Goal: Information Seeking & Learning: Learn about a topic

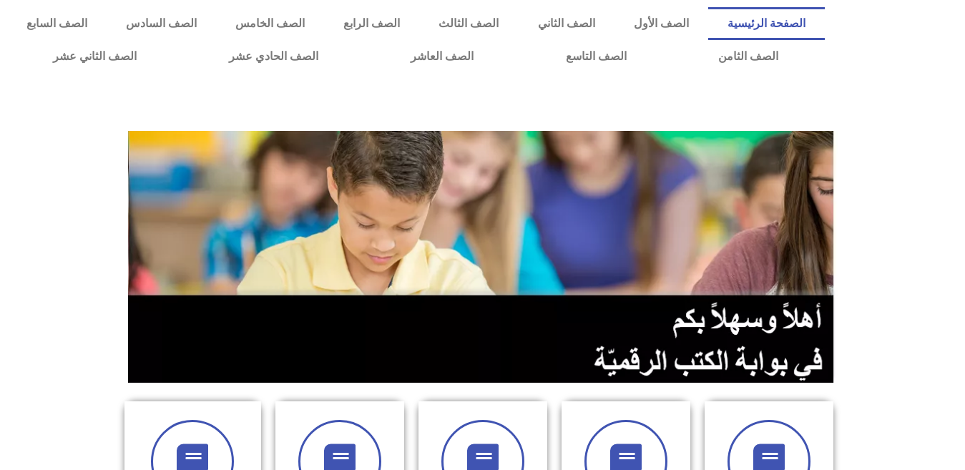
scroll to position [411, 0]
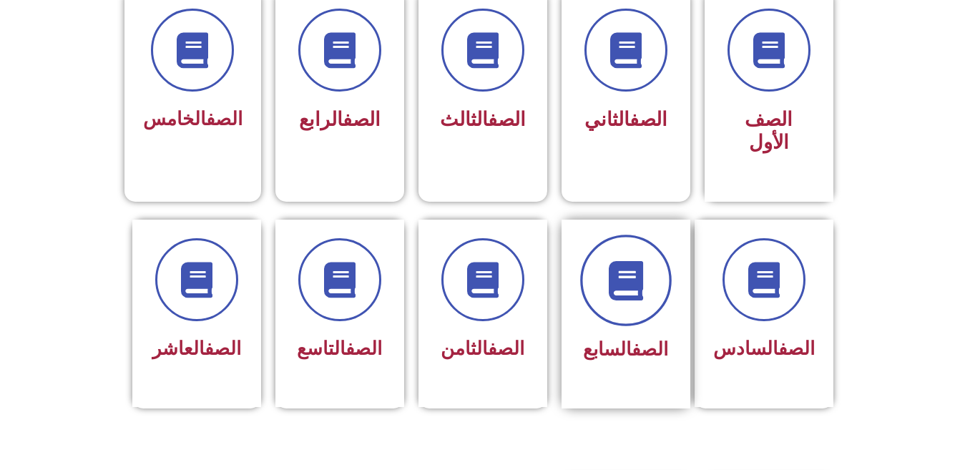
click at [657, 248] on span at bounding box center [626, 281] width 92 height 92
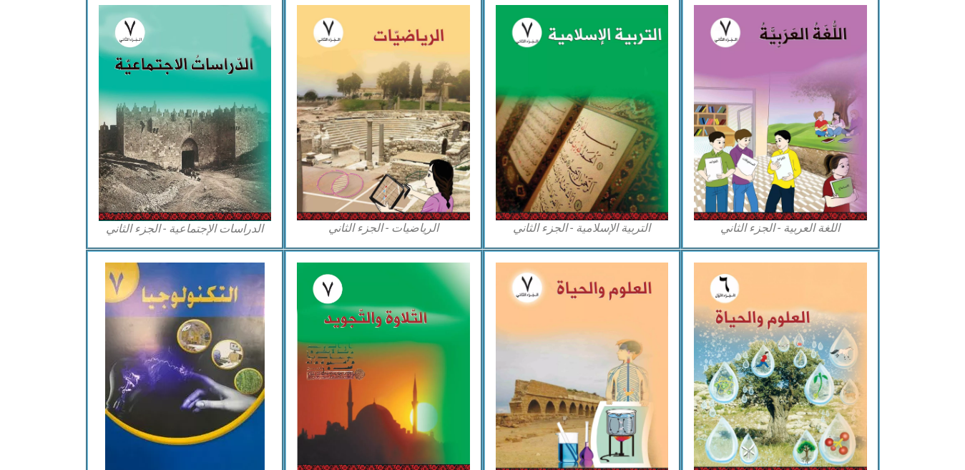
scroll to position [713, 0]
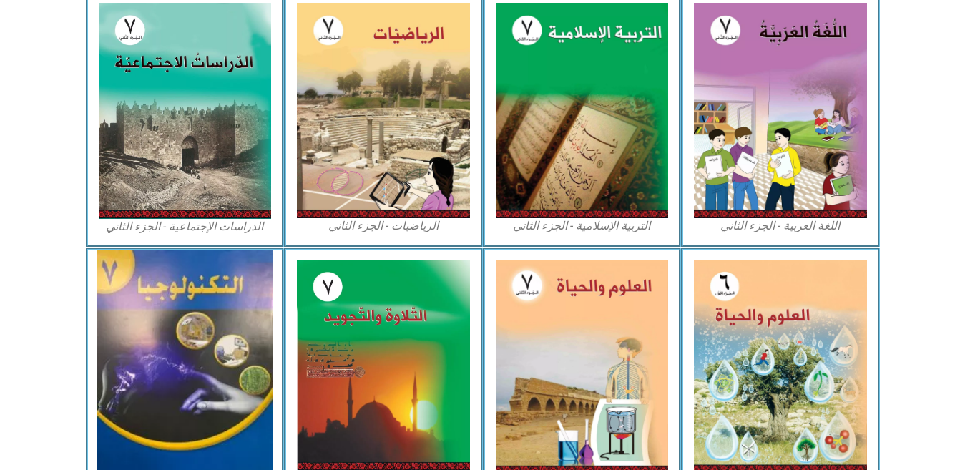
click at [156, 346] on img at bounding box center [184, 368] width 175 height 236
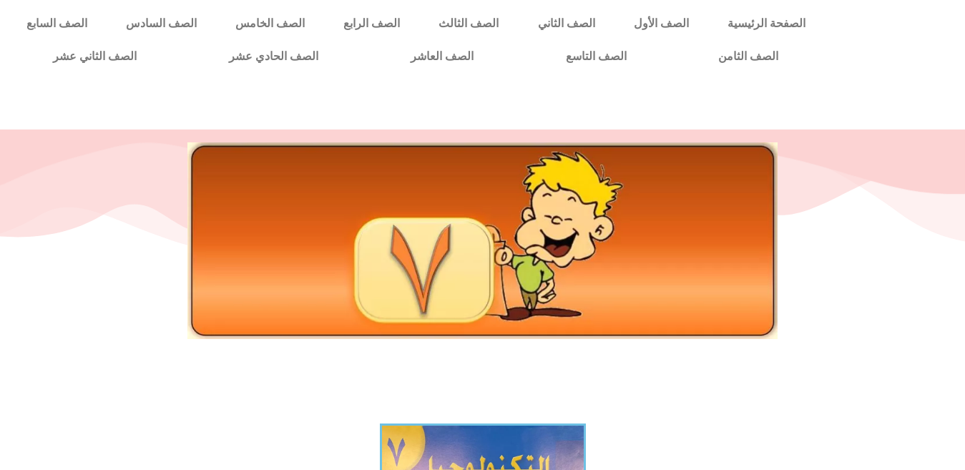
scroll to position [411, 0]
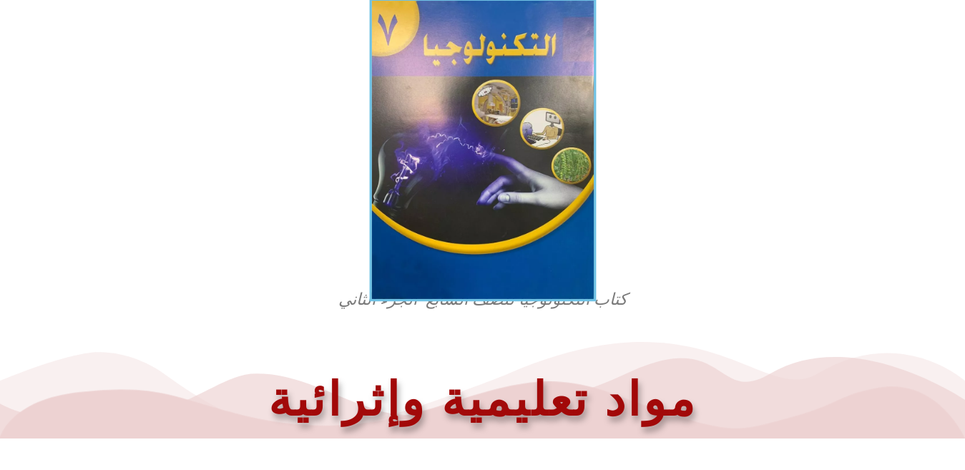
click at [540, 158] on img at bounding box center [482, 150] width 227 height 303
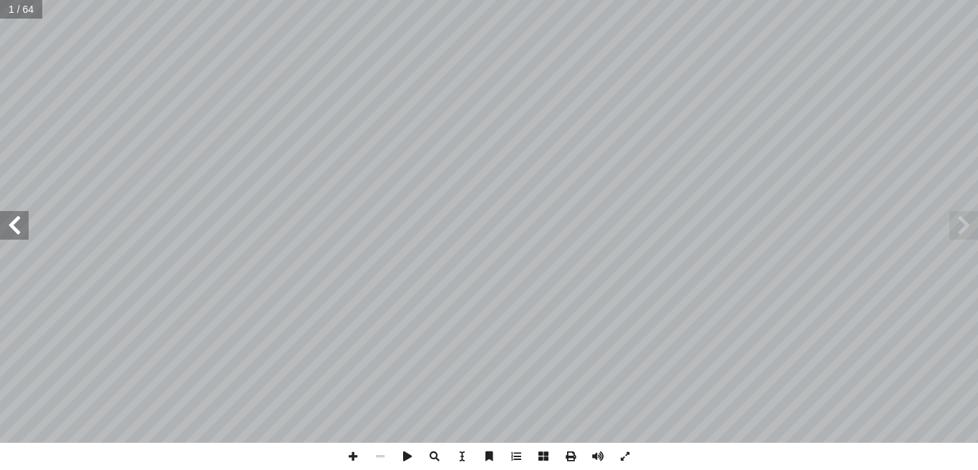
click at [20, 220] on span at bounding box center [14, 225] width 29 height 29
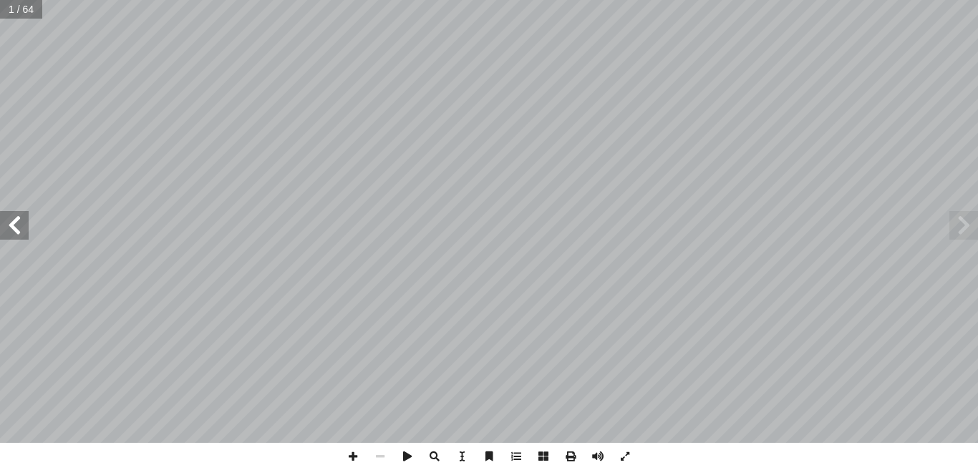
click at [20, 220] on span at bounding box center [14, 225] width 29 height 29
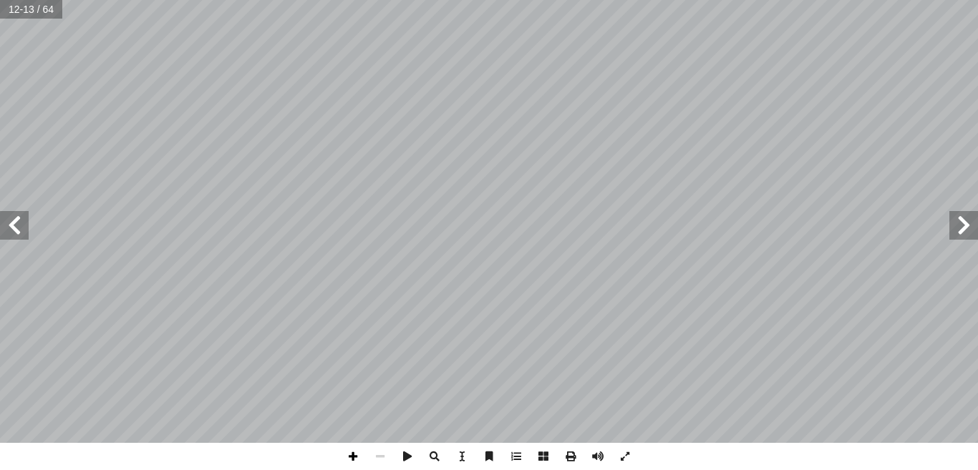
click at [354, 464] on span at bounding box center [352, 456] width 27 height 27
click at [24, 227] on span at bounding box center [14, 225] width 29 height 29
